Goal: Information Seeking & Learning: Learn about a topic

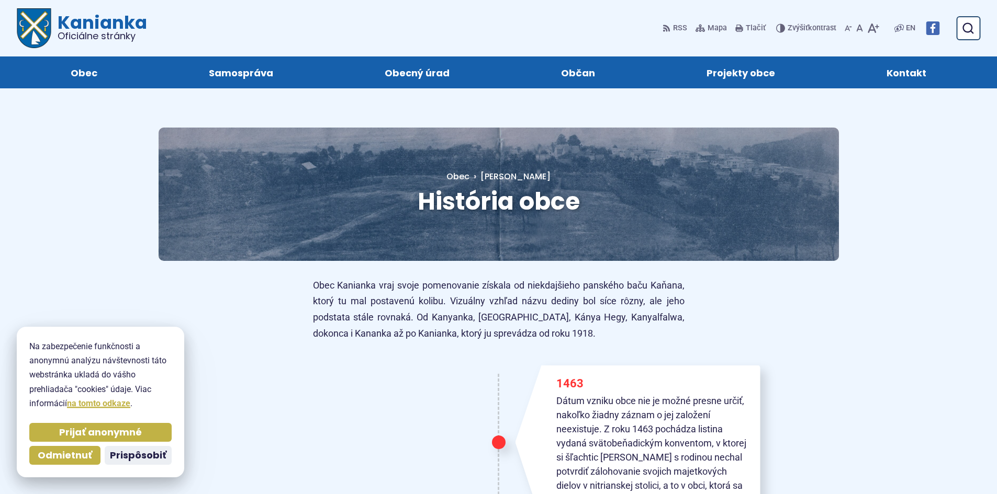
click at [622, 332] on p "Obec Kanianka vraj svoje pomenovanie získala od niekdajšieho panského baču Kaňa…" at bounding box center [499, 310] width 372 height 64
click at [92, 450] on span "Odmietnuť" at bounding box center [65, 456] width 54 height 12
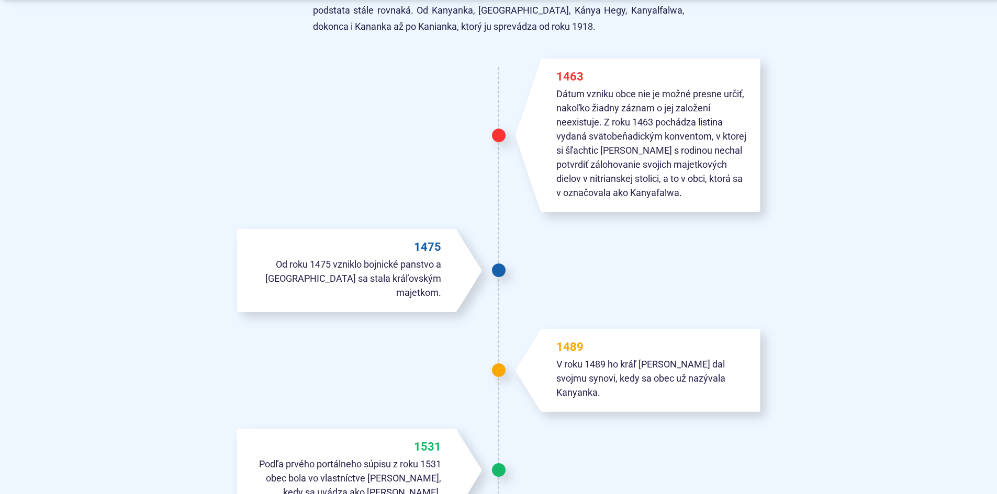
scroll to position [314, 0]
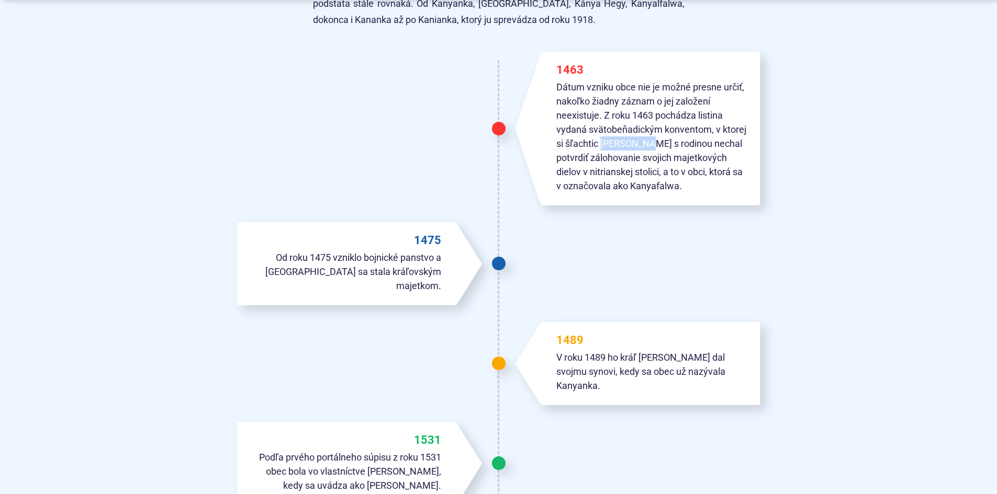
drag, startPoint x: 629, startPoint y: 231, endPoint x: 683, endPoint y: 222, distance: 55.1
click at [683, 193] on p "Dátum vzniku obce nie je možné presne určiť, nakoľko žiadny záznam o jej založe…" at bounding box center [652, 136] width 192 height 113
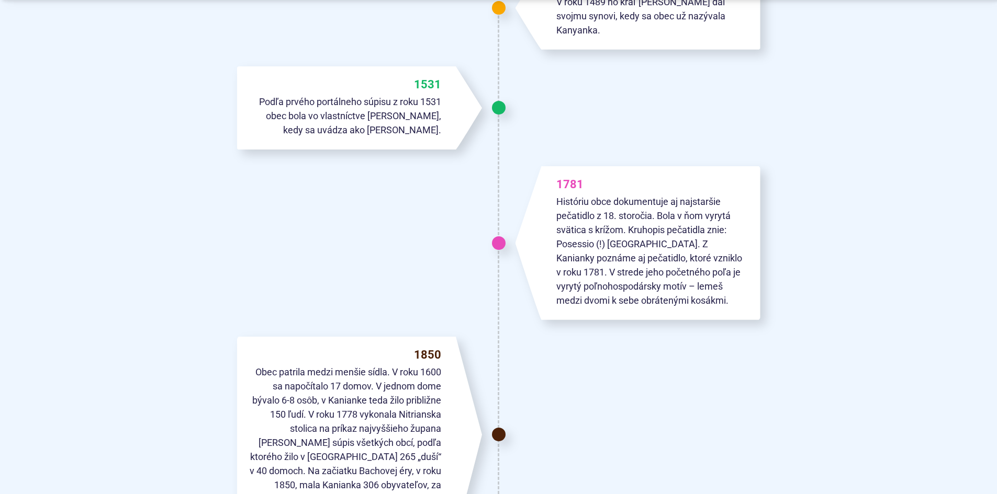
scroll to position [680, 0]
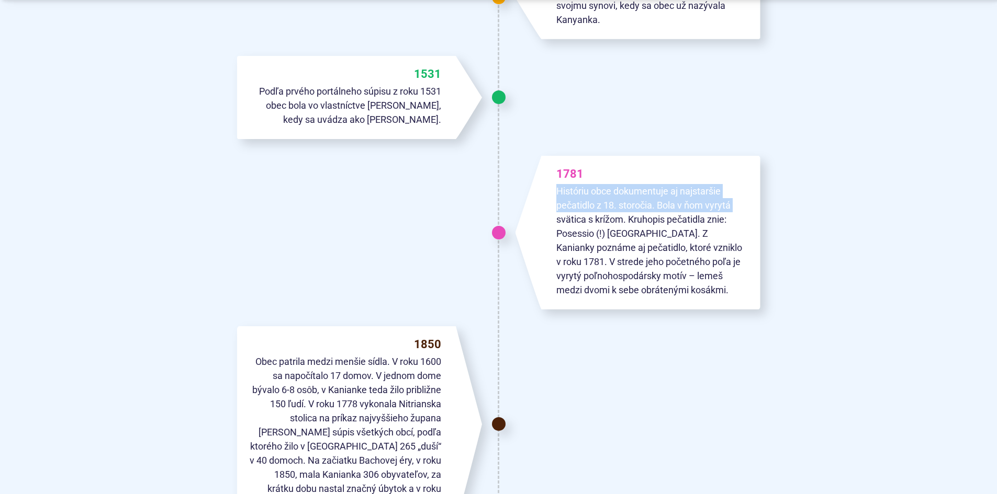
drag, startPoint x: 418, startPoint y: 345, endPoint x: 522, endPoint y: 376, distance: 108.6
click at [522, 376] on div "1463 Dátum vzniku obce nie je možné presne určiť, nakoľko žiadny záznam o jej z…" at bounding box center [498, 387] width 523 height 1437
click at [456, 356] on div "1463 Dátum vzniku obce nie je možné presne určiť, nakoľko žiadny záznam o jej z…" at bounding box center [498, 387] width 523 height 1437
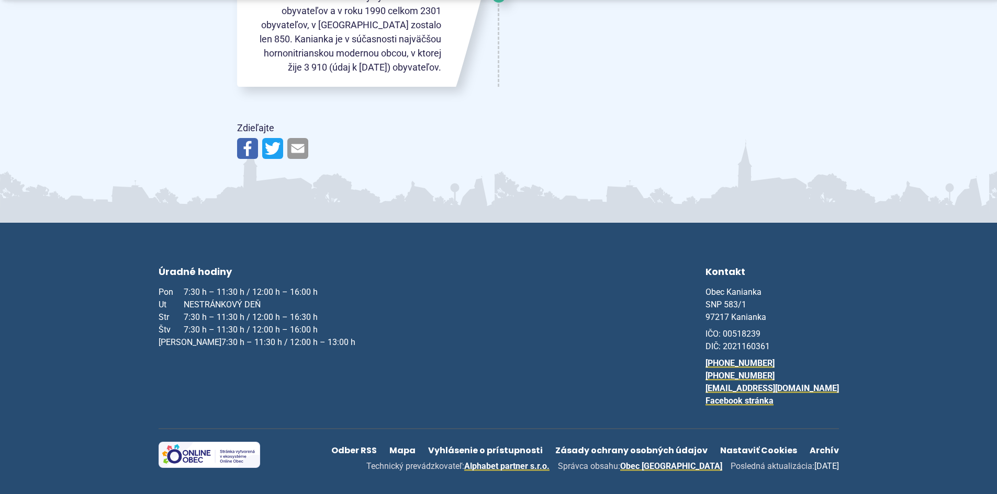
scroll to position [1878, 0]
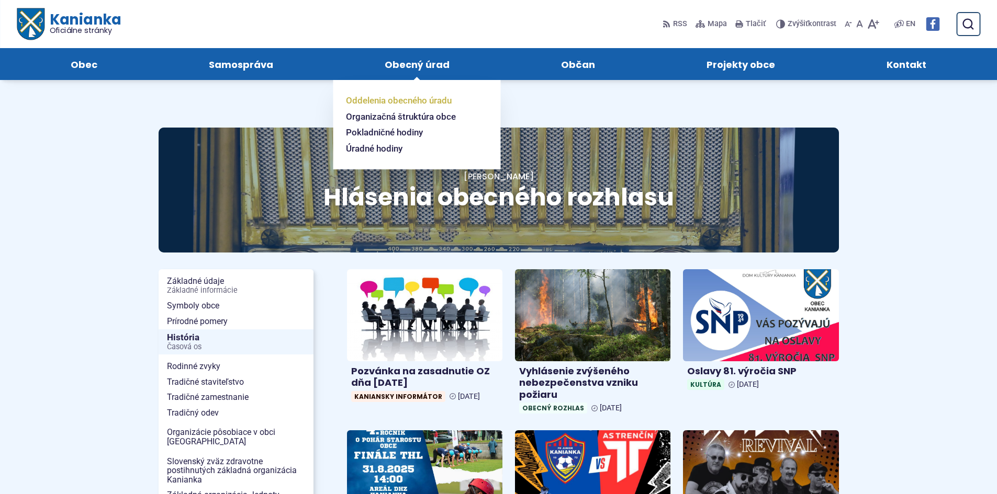
click at [408, 109] on span "Oddelenia obecného úradu" at bounding box center [399, 101] width 106 height 16
click at [392, 109] on span "Oddelenia obecného úradu" at bounding box center [399, 101] width 106 height 16
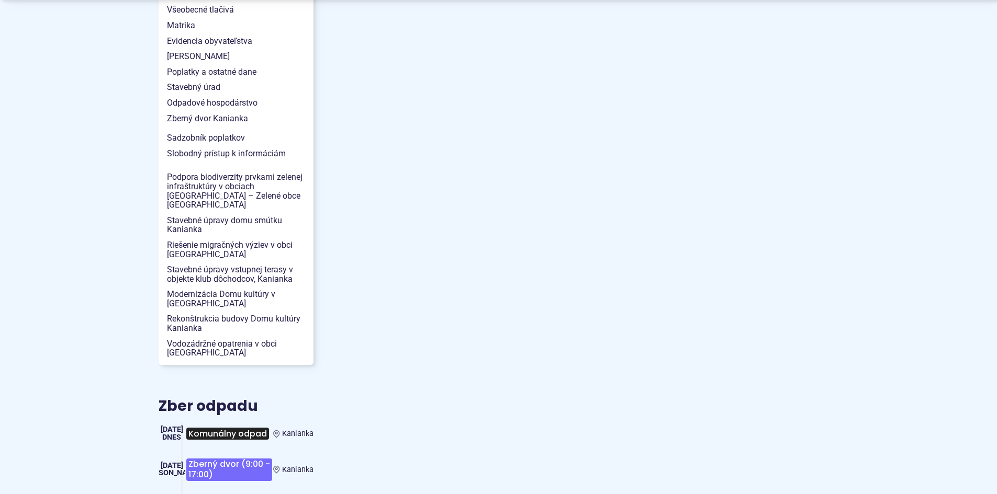
scroll to position [1151, 0]
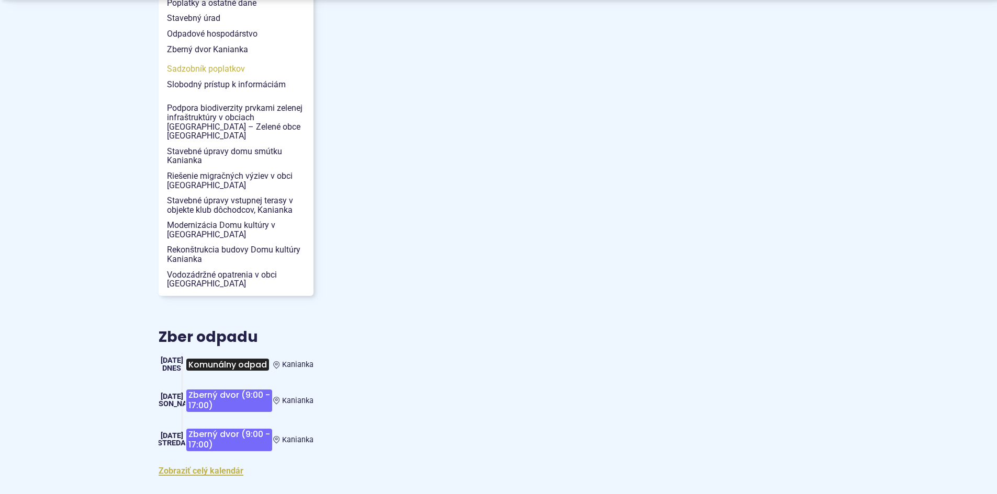
click at [167, 77] on span "Sadzobník poplatkov" at bounding box center [236, 69] width 138 height 16
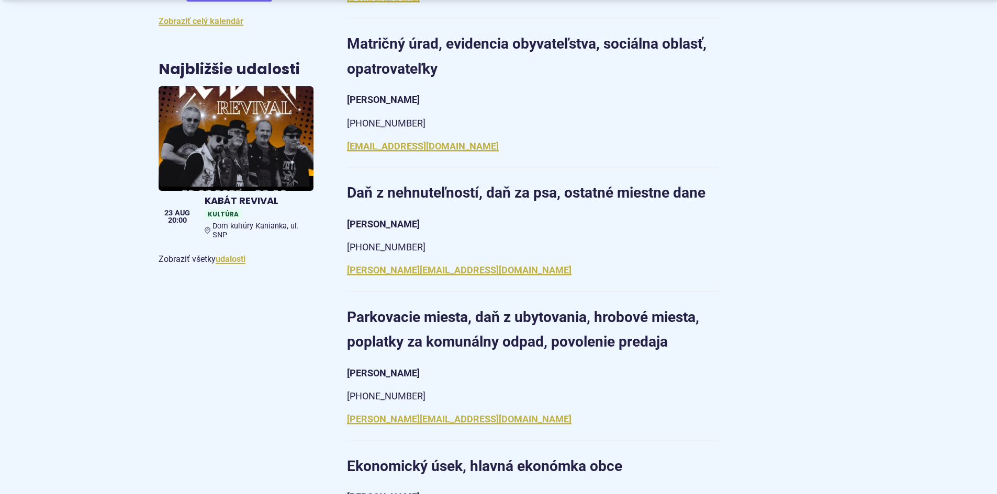
scroll to position [576, 0]
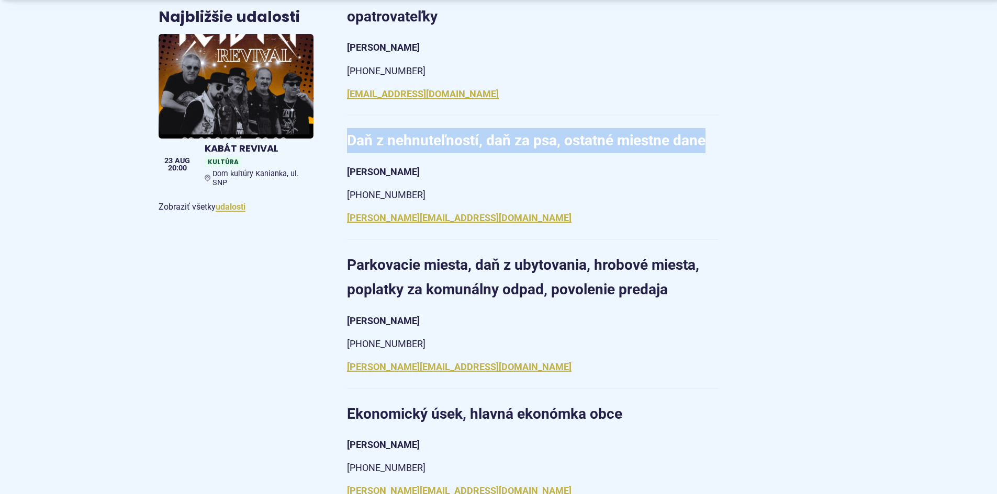
drag, startPoint x: 312, startPoint y: 270, endPoint x: 761, endPoint y: 243, distance: 449.8
click at [761, 243] on article "Sekretariát starostu [PERSON_NAME] + [PHONE_NUMBER], [PHONE_NUMBER] [EMAIL_ADDR…" at bounding box center [592, 428] width 525 height 1469
click at [786, 283] on article "Sekretariát starostu Darina Rybárová + 421 (0) 46 518 60 30, +421 (0) 0905 885 …" at bounding box center [592, 428] width 525 height 1469
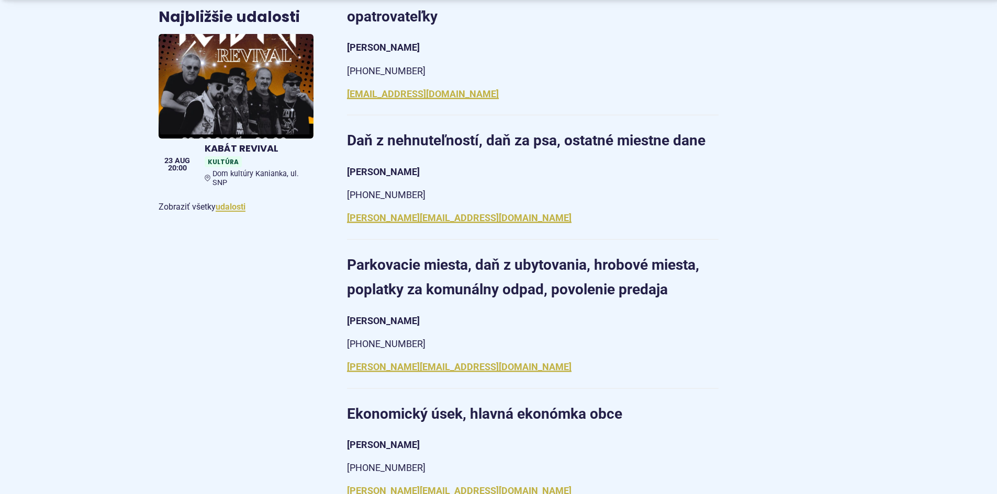
click at [779, 290] on article "Sekretariát starostu Darina Rybárová + 421 (0) 46 518 60 30, +421 (0) 0905 885 …" at bounding box center [592, 428] width 525 height 1469
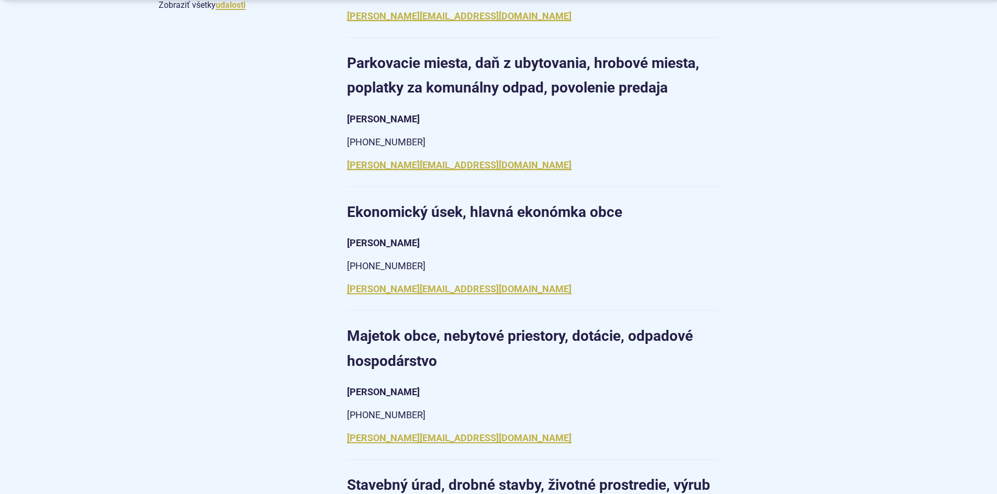
scroll to position [785, 0]
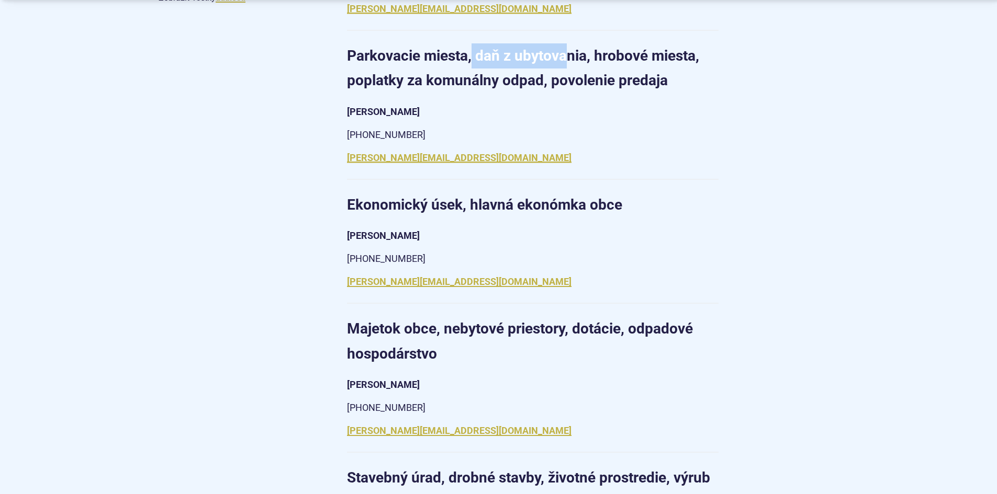
drag, startPoint x: 467, startPoint y: 215, endPoint x: 580, endPoint y: 227, distance: 113.7
click at [580, 89] on strong "Parkovacie miesta, daň z ubytovania, hrobové miesta, poplatky za komunálny odpa…" at bounding box center [523, 68] width 352 height 42
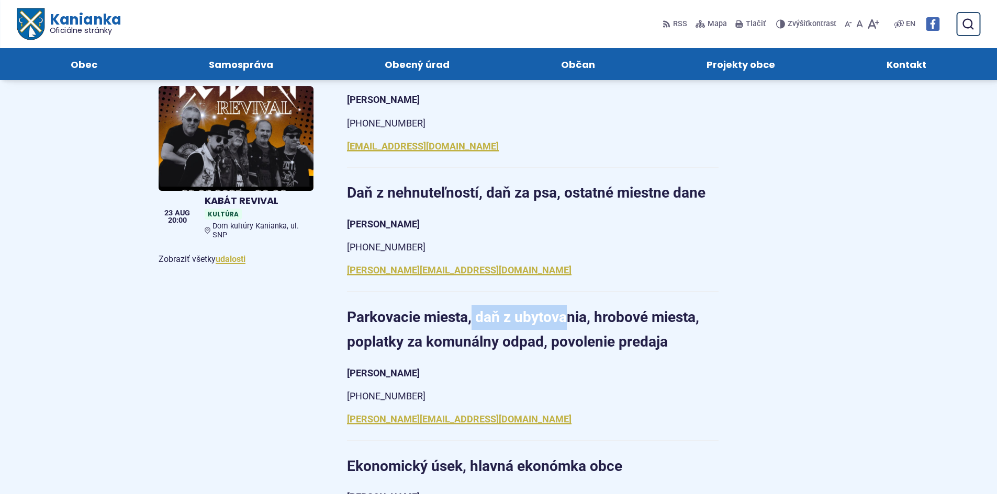
scroll to position [314, 0]
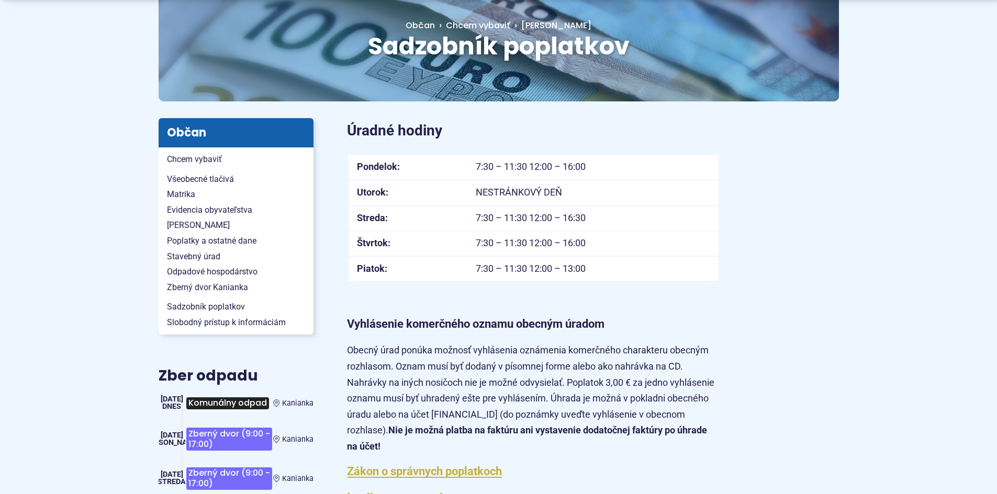
scroll to position [157, 0]
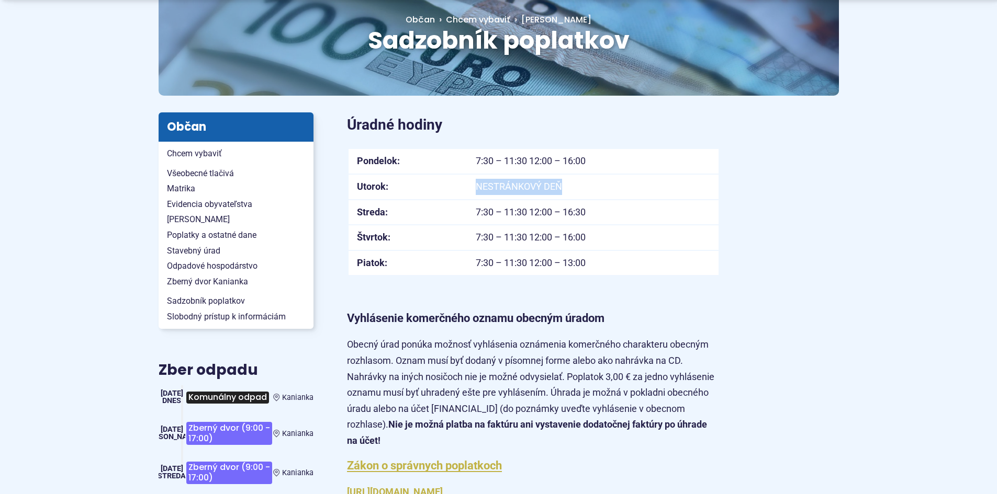
drag, startPoint x: 469, startPoint y: 245, endPoint x: 668, endPoint y: 241, distance: 199.4
click at [668, 200] on td "NESTRÁNKOVÝ DEŇ" at bounding box center [592, 187] width 251 height 26
click at [718, 226] on td "7:30 – 11:30 12:00 – 16:30" at bounding box center [592, 213] width 251 height 26
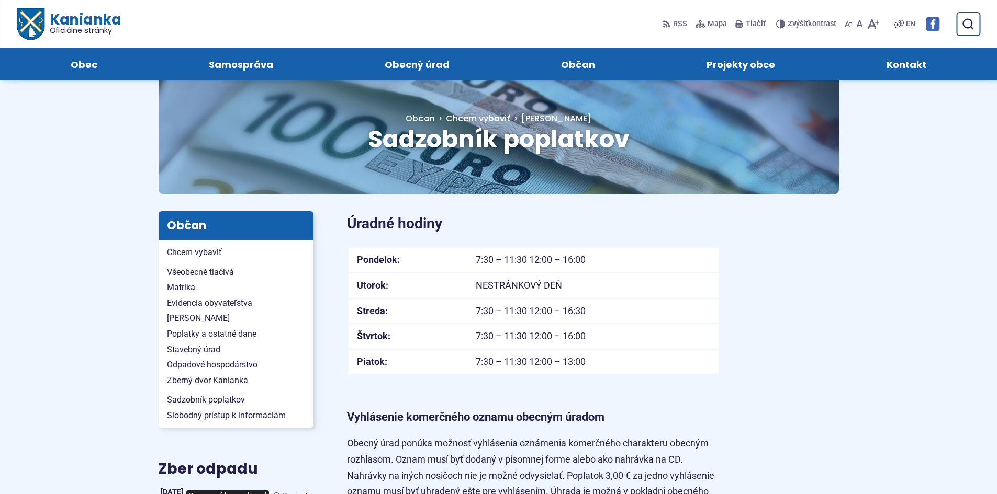
scroll to position [0, 0]
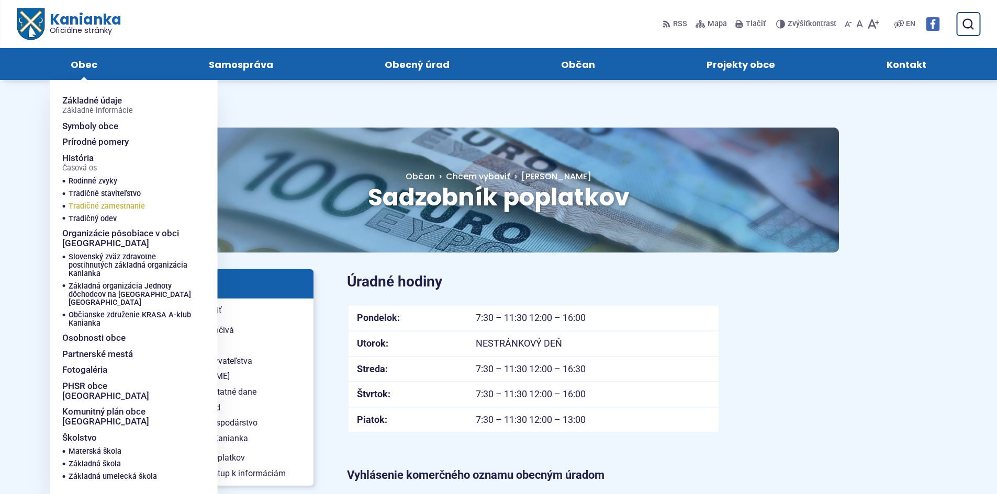
click at [69, 213] on span "Tradičné zamestnanie" at bounding box center [107, 206] width 76 height 13
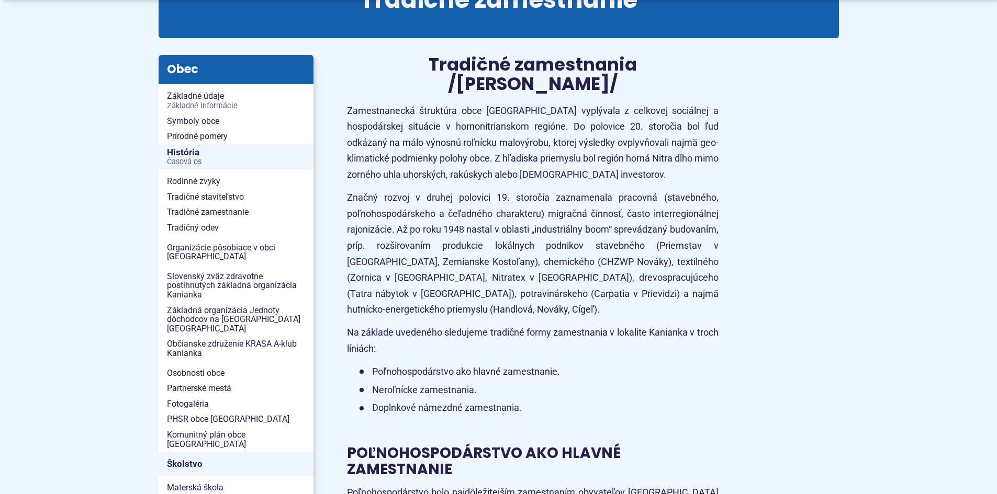
scroll to position [209, 0]
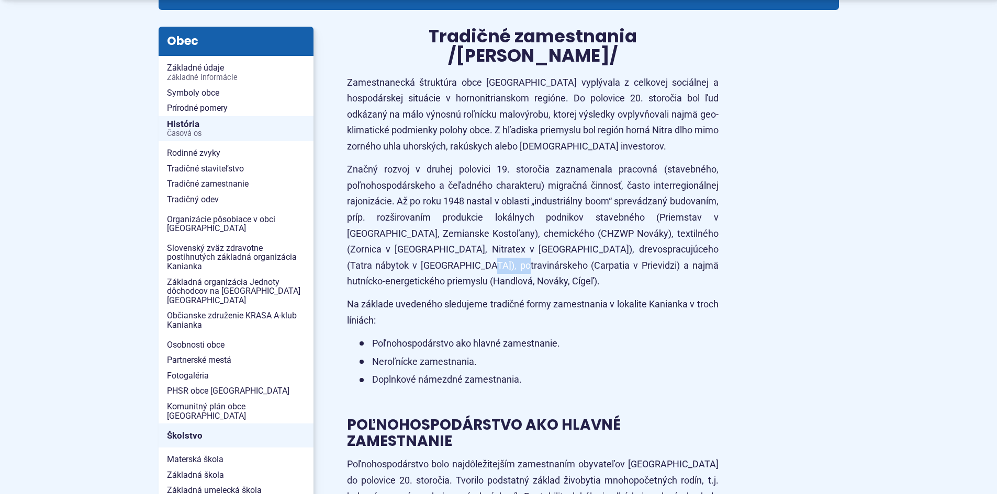
drag, startPoint x: 411, startPoint y: 329, endPoint x: 463, endPoint y: 336, distance: 51.7
click at [463, 290] on p "Značný rozvoj v druhej polovici 19. storočia zaznamenala pracovná (stavebného, …" at bounding box center [533, 226] width 372 height 128
click at [461, 329] on p "Na základe uvedeného sledujeme tradičné formy zamestnania v lokalite Kanianka v…" at bounding box center [533, 313] width 372 height 32
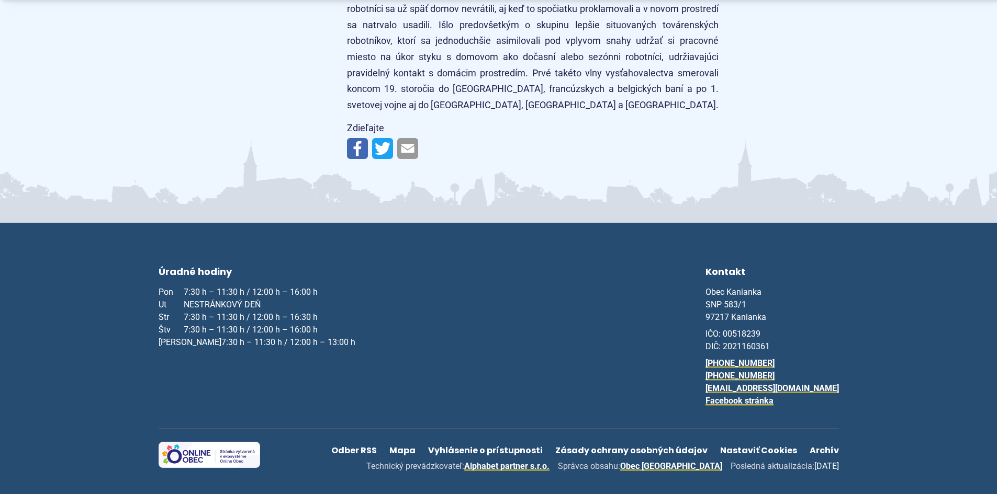
drag, startPoint x: 542, startPoint y: 171, endPoint x: 474, endPoint y: 406, distance: 244.2
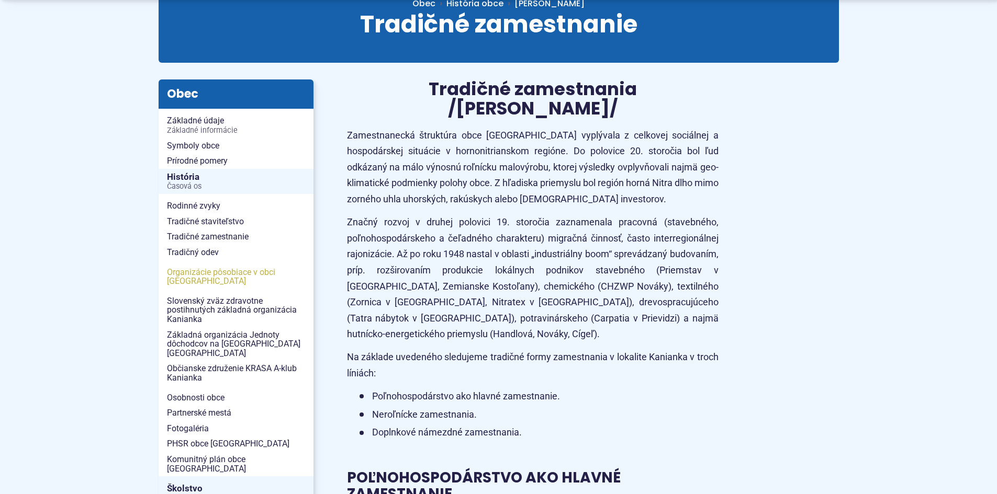
scroll to position [157, 0]
click at [167, 260] on span "Tradičný odev" at bounding box center [236, 252] width 138 height 16
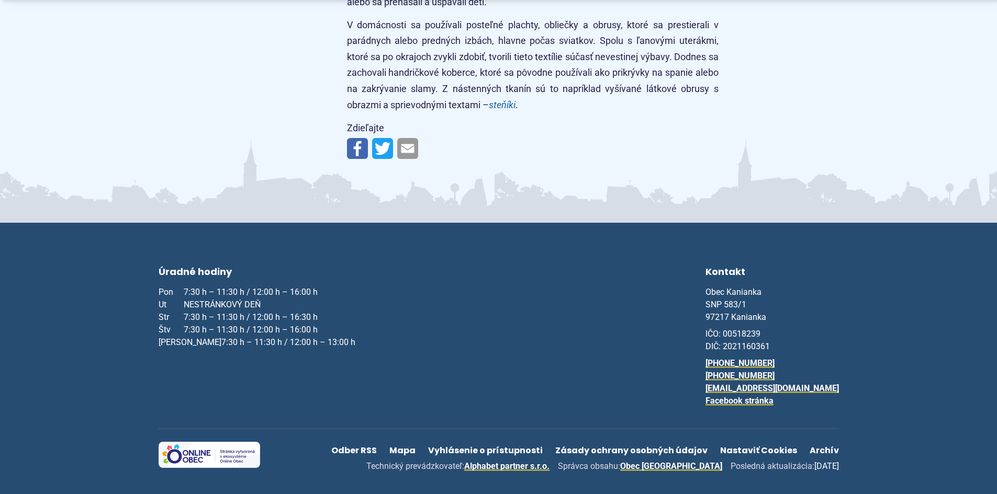
drag, startPoint x: 614, startPoint y: 228, endPoint x: 558, endPoint y: 380, distance: 162.2
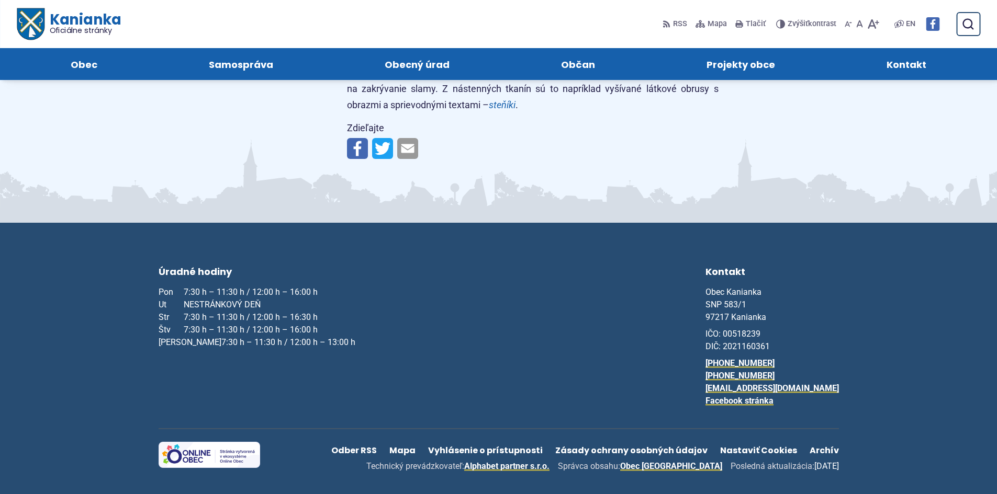
drag, startPoint x: 534, startPoint y: 340, endPoint x: 530, endPoint y: 325, distance: 15.2
drag, startPoint x: 525, startPoint y: 397, endPoint x: 512, endPoint y: 281, distance: 116.4
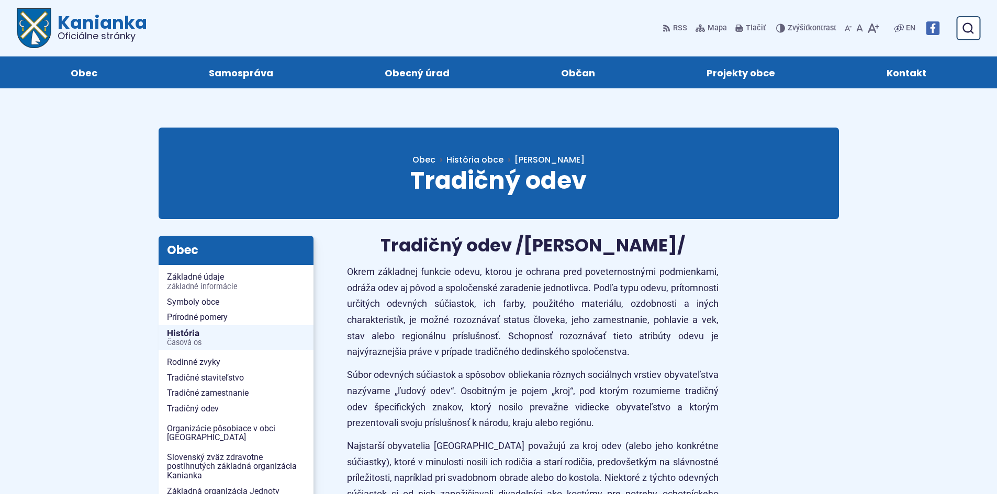
drag, startPoint x: 521, startPoint y: 393, endPoint x: 449, endPoint y: 23, distance: 377.3
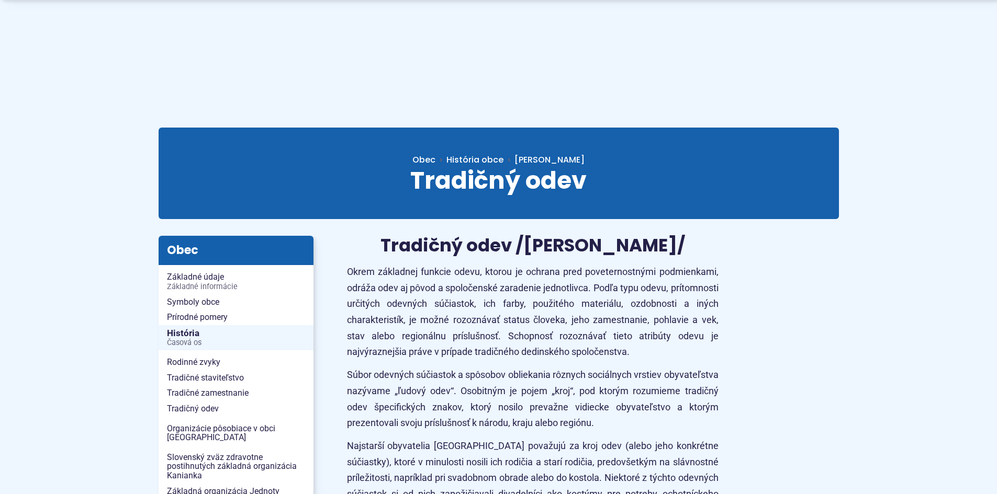
scroll to position [262, 0]
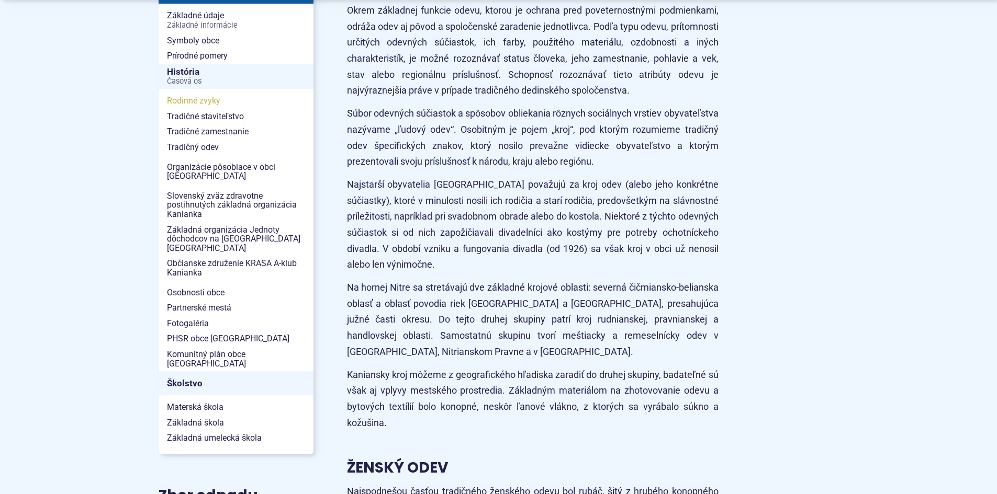
click at [167, 109] on span "Rodinné zvyky" at bounding box center [236, 101] width 138 height 16
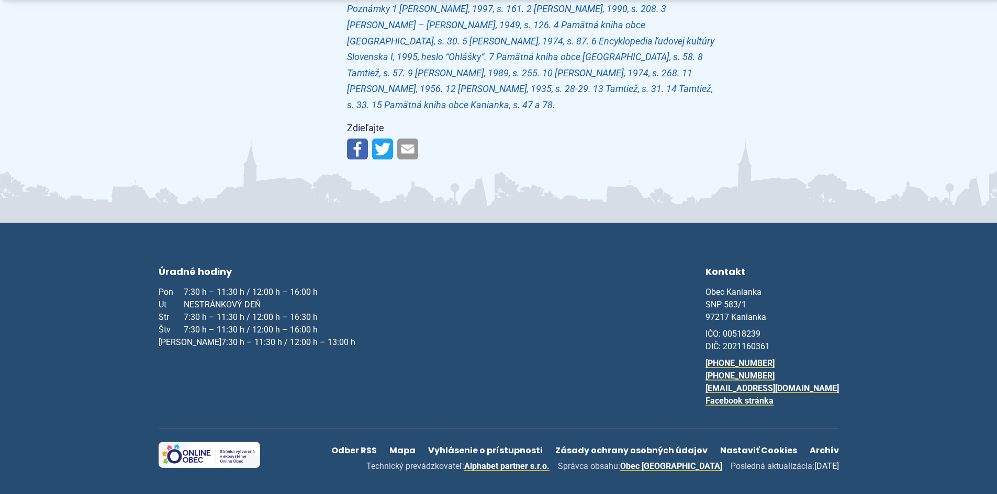
scroll to position [7326, 0]
drag, startPoint x: 255, startPoint y: 265, endPoint x: 248, endPoint y: 339, distance: 74.6
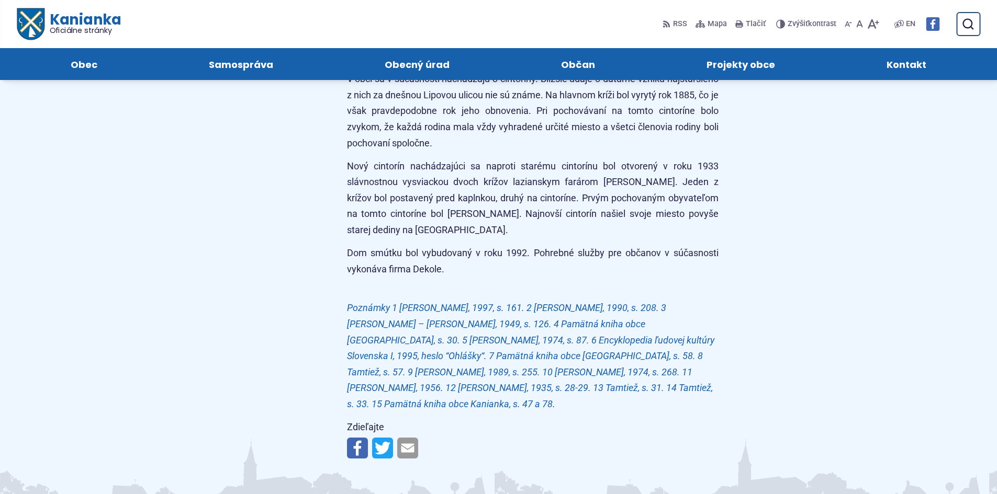
drag, startPoint x: 227, startPoint y: 338, endPoint x: 246, endPoint y: 58, distance: 281.1
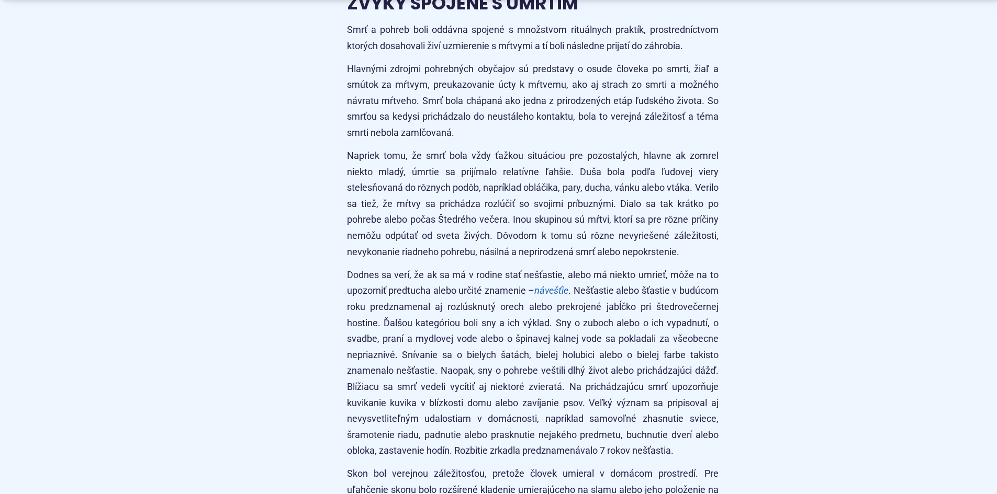
scroll to position [5101, 0]
